Goal: Browse casually

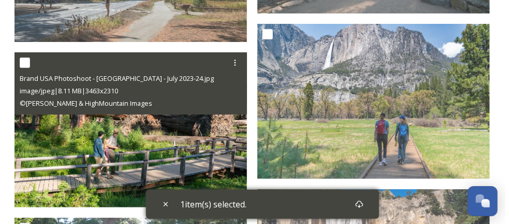
scroll to position [1653, 0]
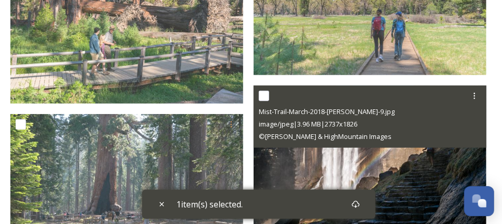
click at [307, 153] on img at bounding box center [369, 163] width 233 height 155
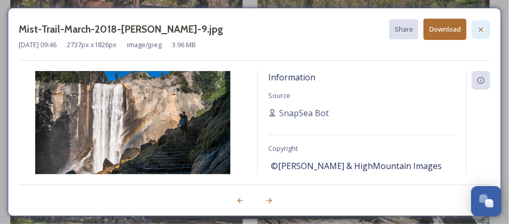
click at [484, 29] on icon at bounding box center [481, 29] width 8 height 8
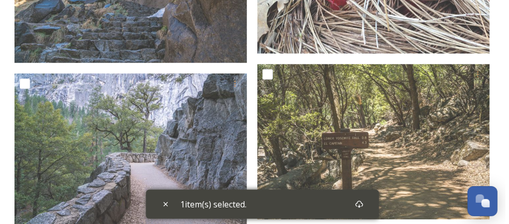
scroll to position [2068, 0]
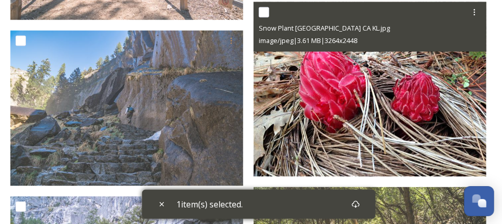
click at [326, 100] on img at bounding box center [369, 89] width 233 height 175
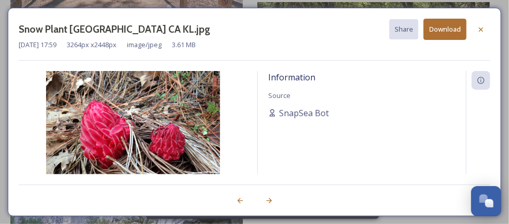
click at [140, 119] on img at bounding box center [133, 136] width 229 height 131
click at [480, 82] on icon at bounding box center [481, 80] width 8 height 8
click at [112, 126] on img at bounding box center [133, 136] width 229 height 131
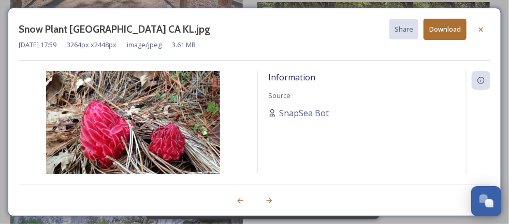
click at [112, 126] on img at bounding box center [133, 136] width 229 height 131
